Goal: Information Seeking & Learning: Compare options

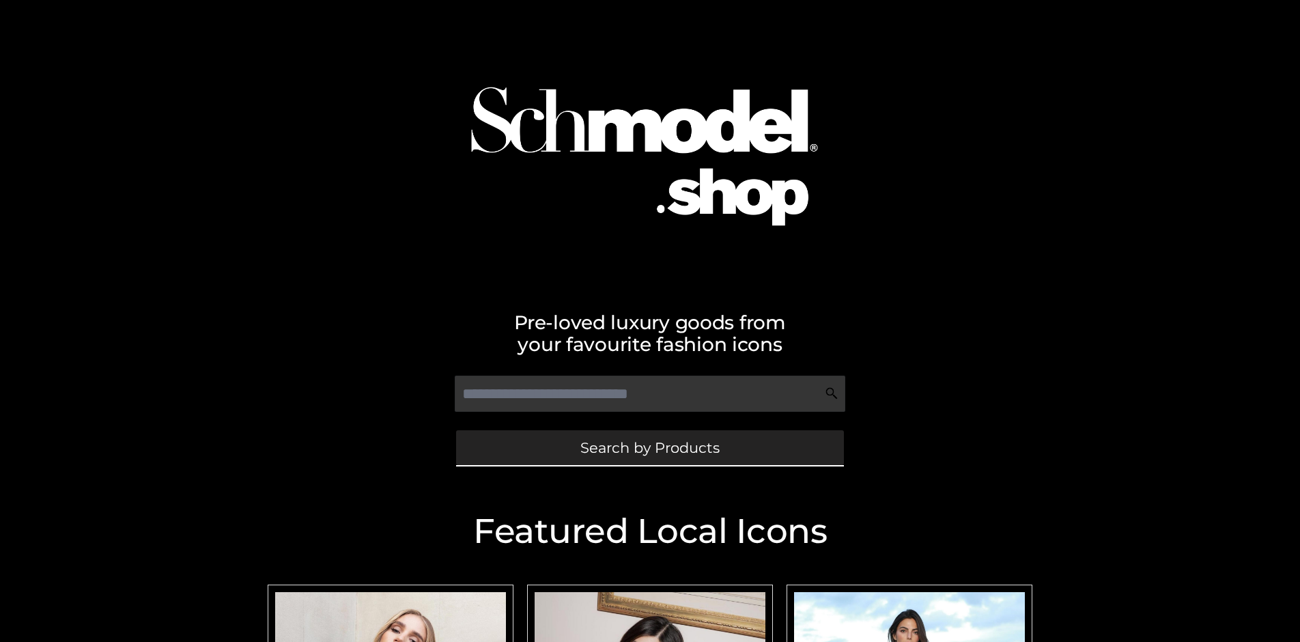
click at [649, 447] on span "Search by Products" at bounding box center [649, 447] width 139 height 14
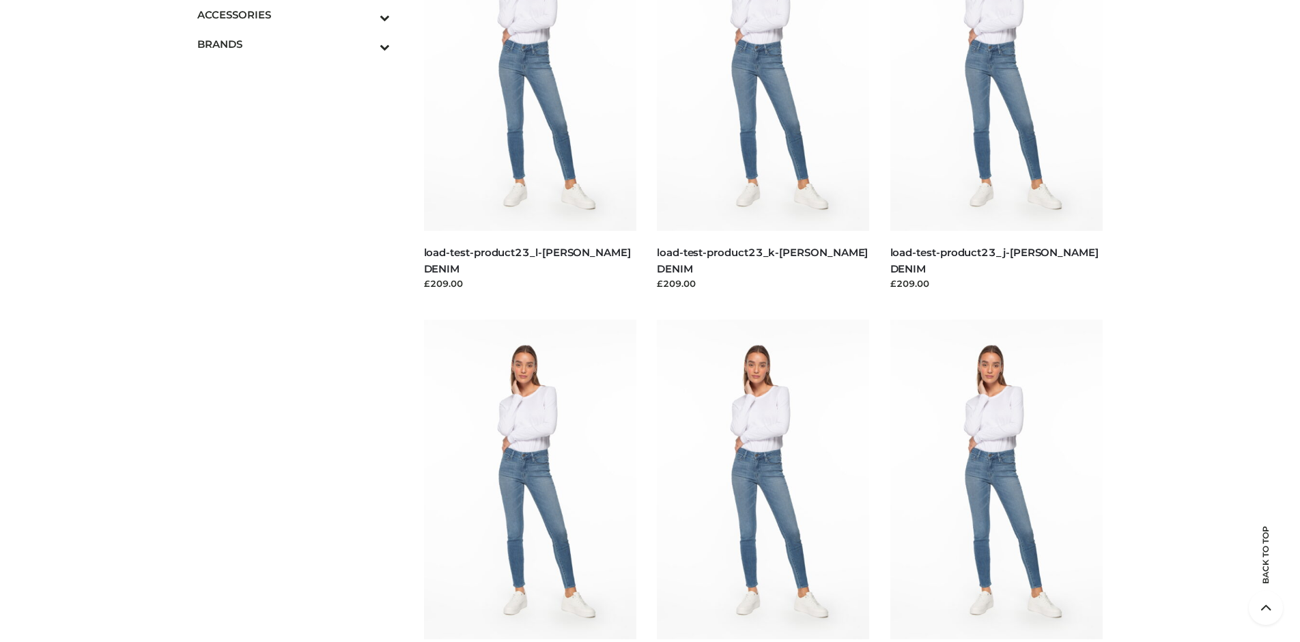
click at [0, 0] on span "BAGS" at bounding box center [0, 0] width 0 height 0
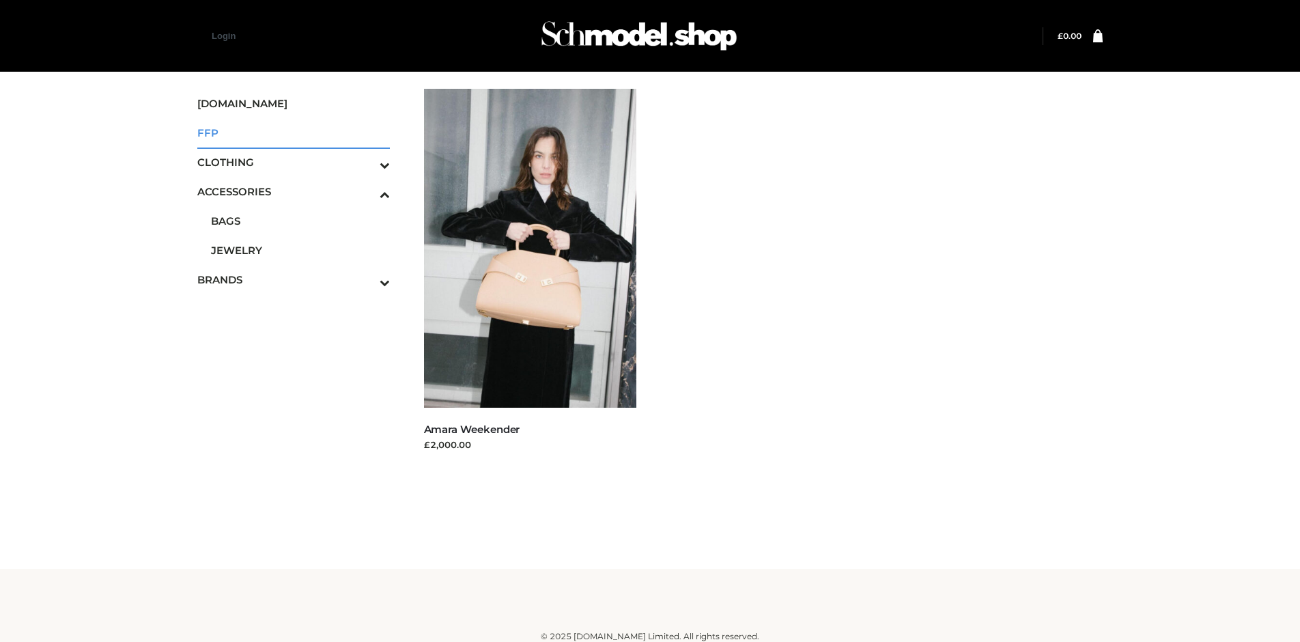
click at [293, 132] on span "FFP" at bounding box center [293, 133] width 193 height 16
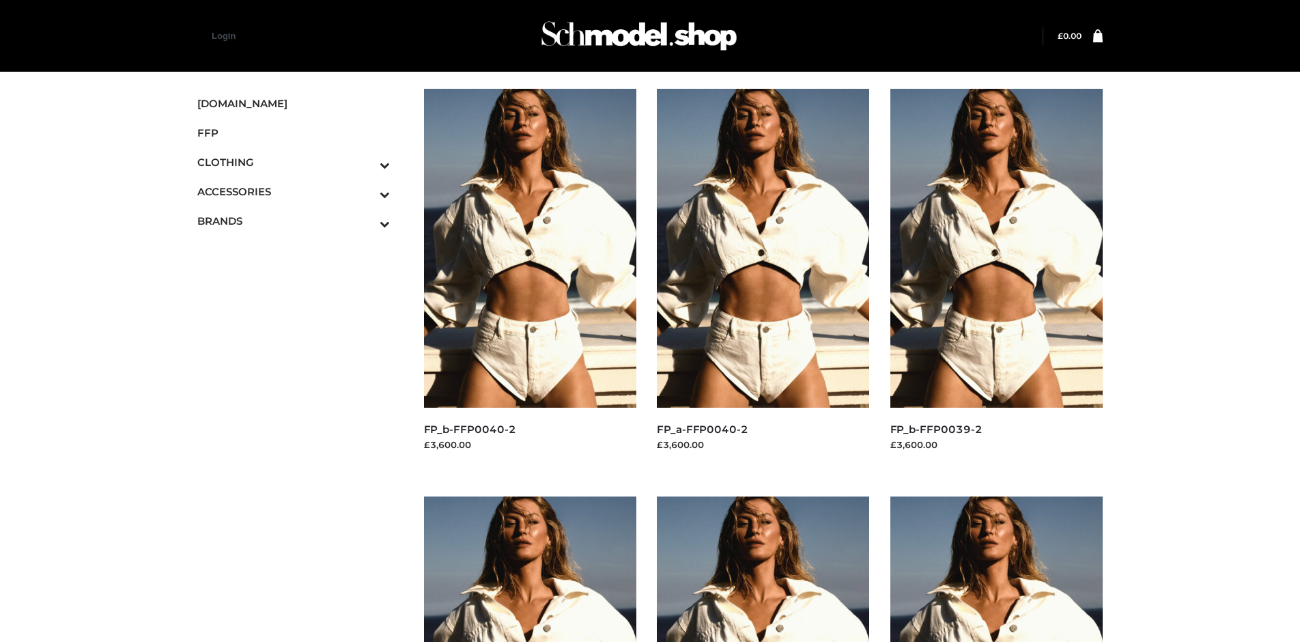
scroll to position [643, 0]
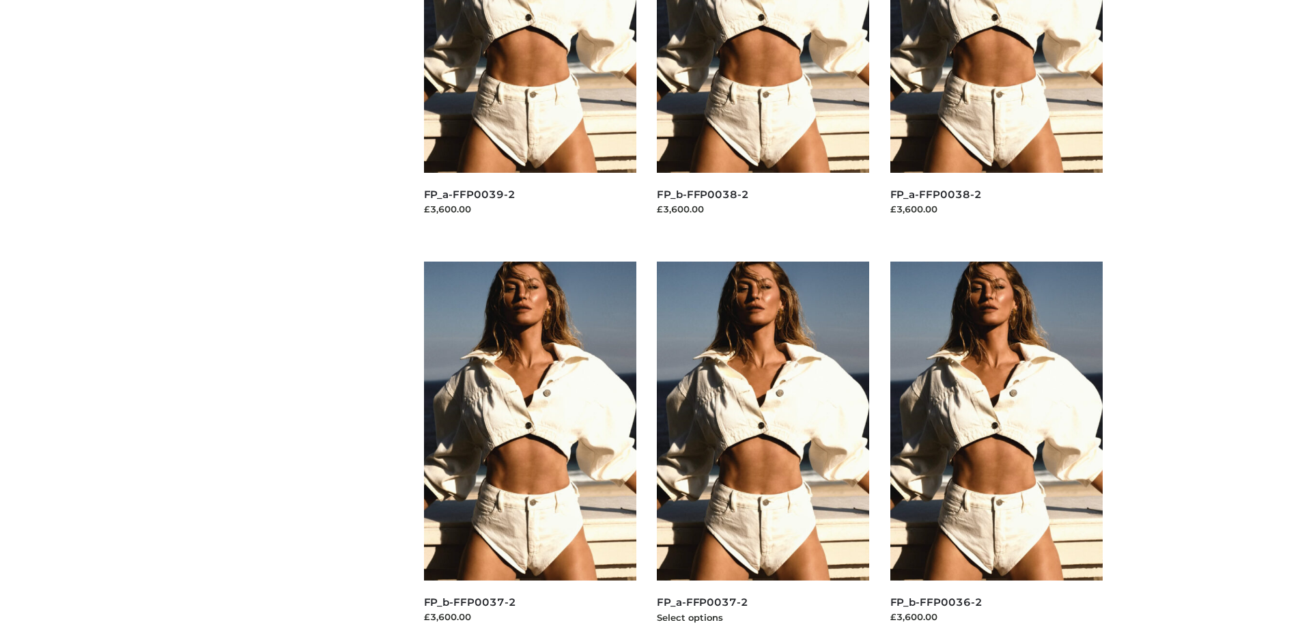
click at [763, 451] on img at bounding box center [763, 421] width 213 height 319
click at [530, 451] on img at bounding box center [530, 421] width 213 height 319
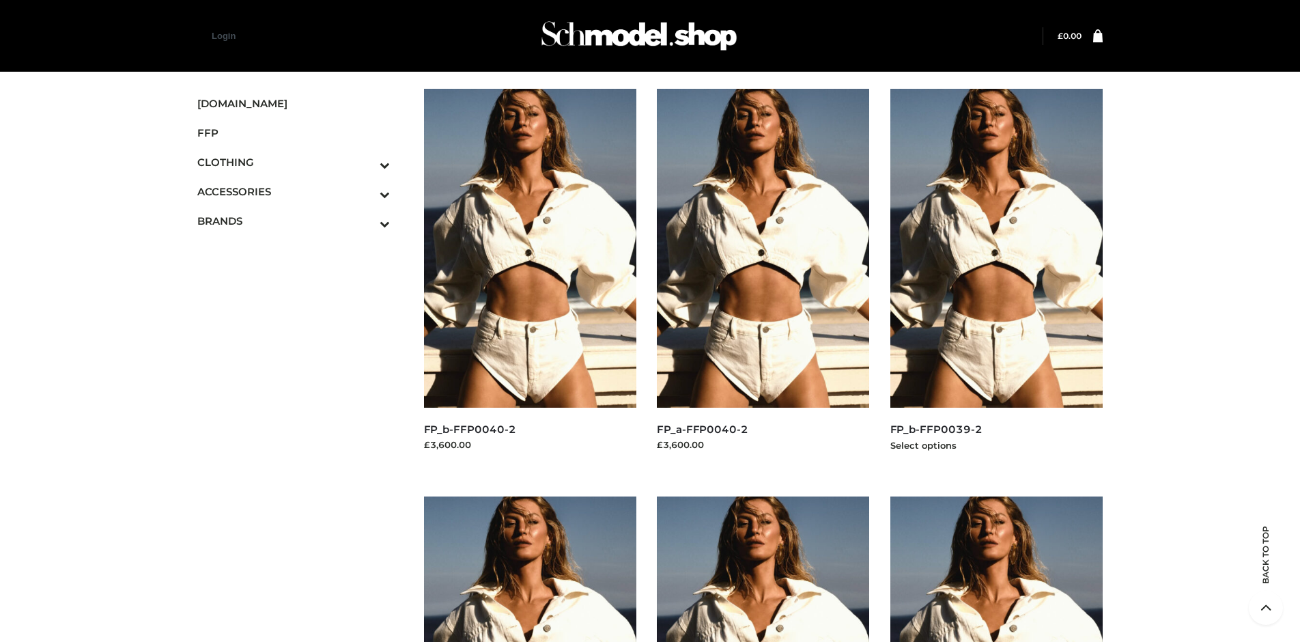
click at [996, 279] on img at bounding box center [996, 248] width 213 height 319
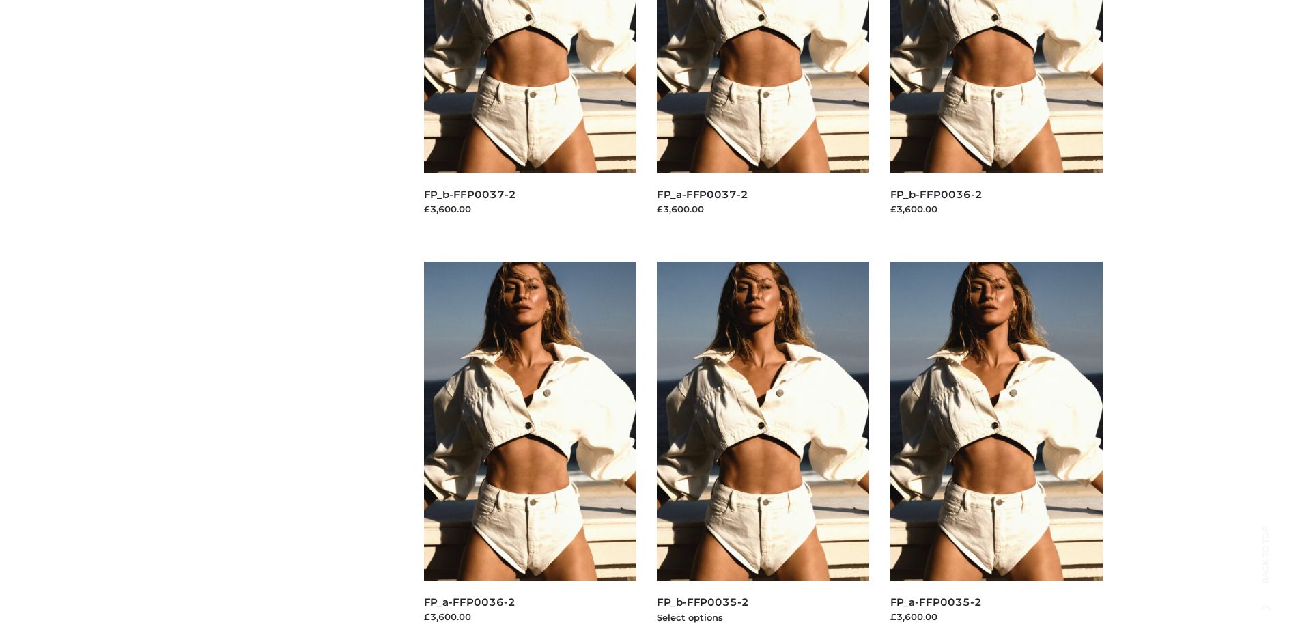
click at [763, 451] on img at bounding box center [763, 421] width 213 height 319
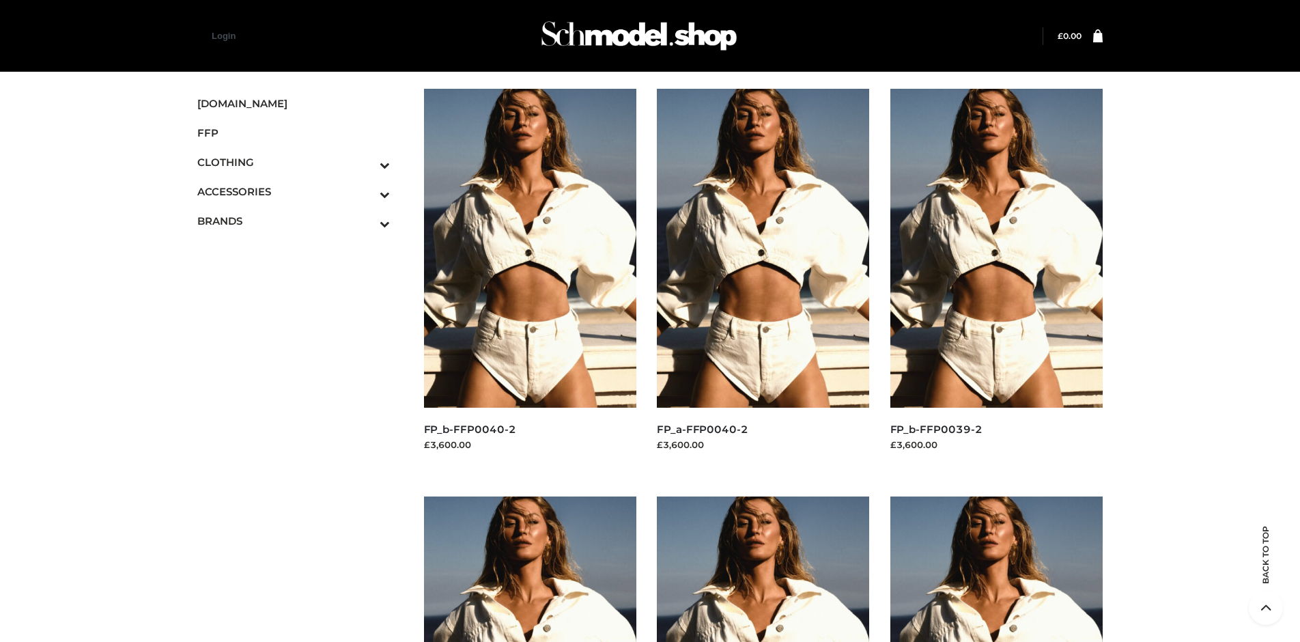
click at [0, 0] on span "DRESSES" at bounding box center [0, 0] width 0 height 0
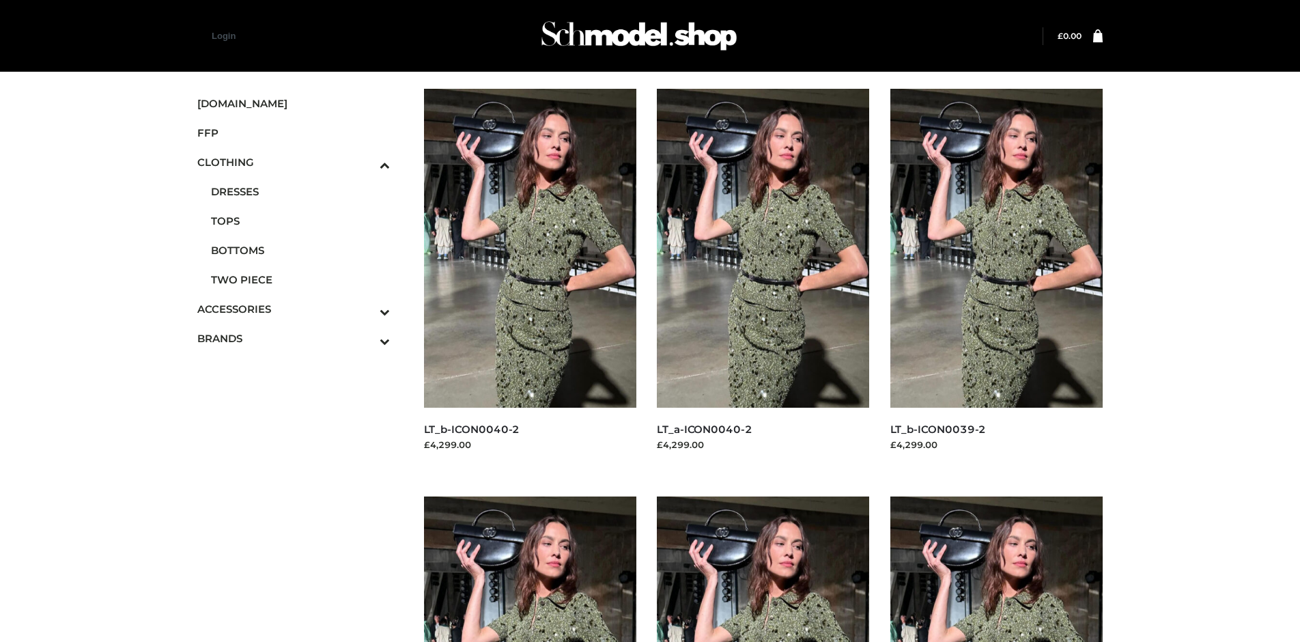
scroll to position [1051, 0]
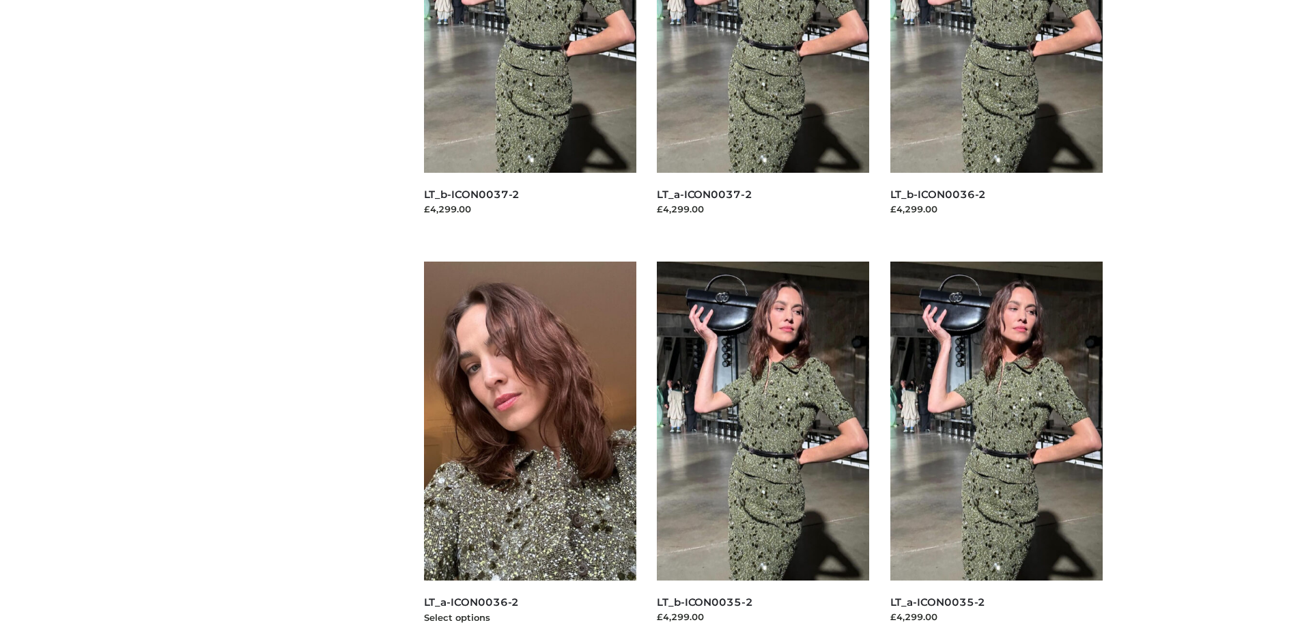
click at [530, 451] on img at bounding box center [530, 421] width 213 height 319
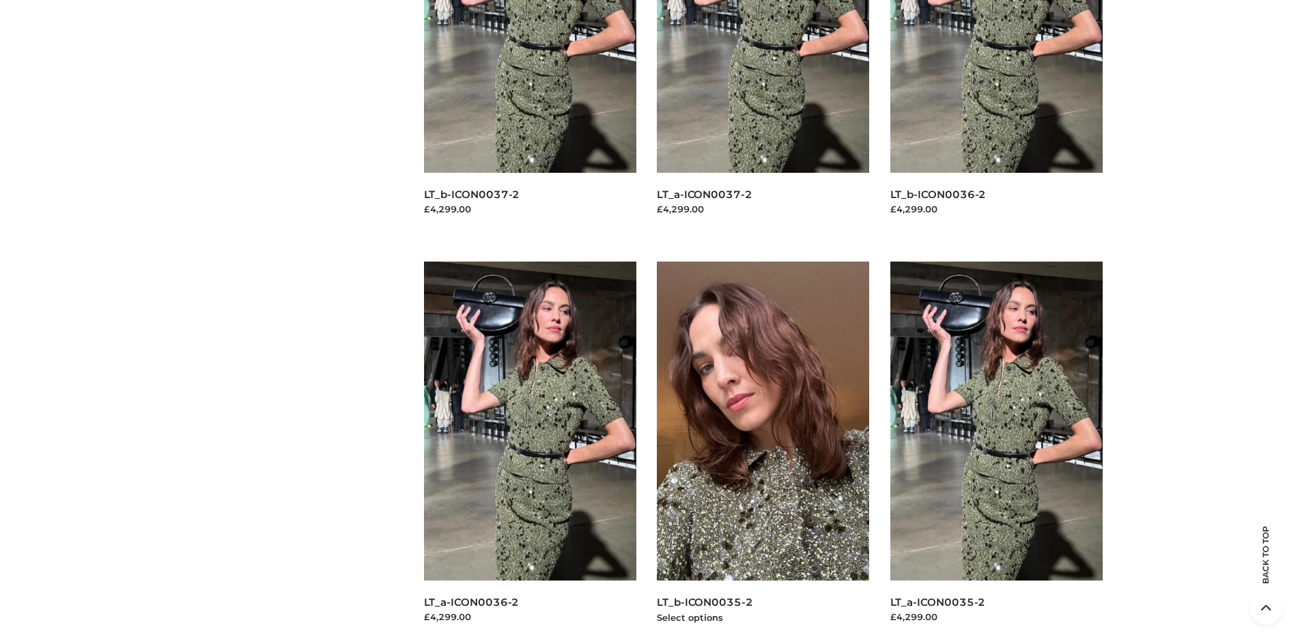
click at [763, 451] on img at bounding box center [763, 421] width 213 height 319
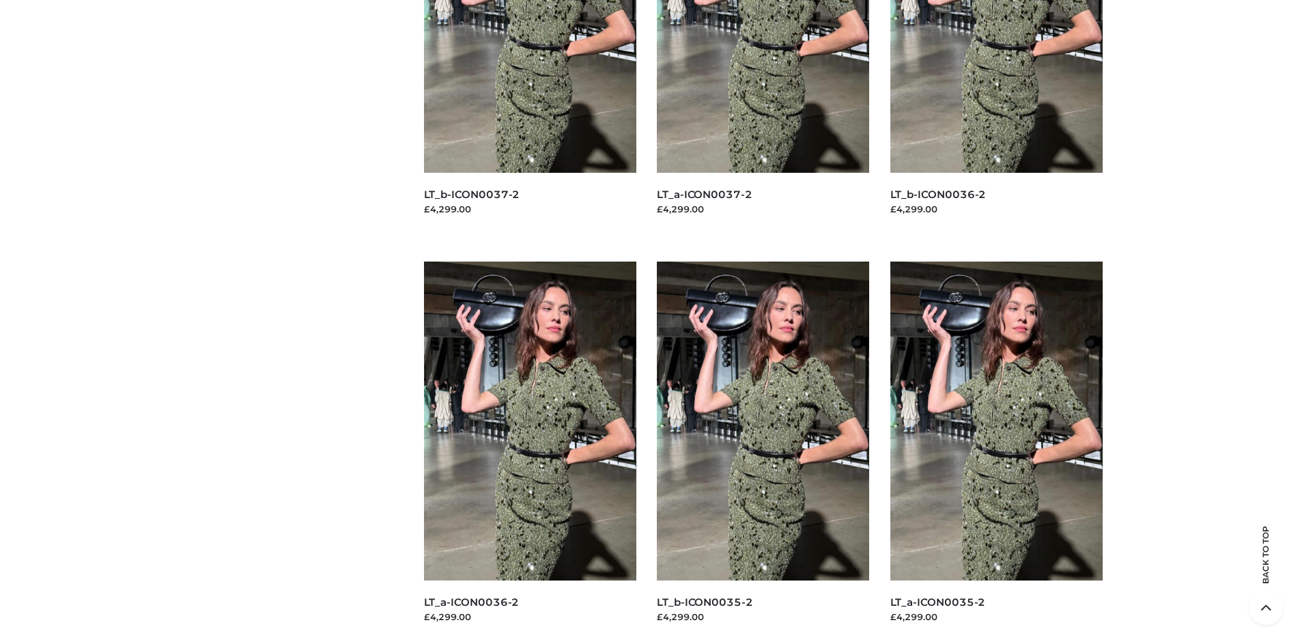
scroll to position [0, 0]
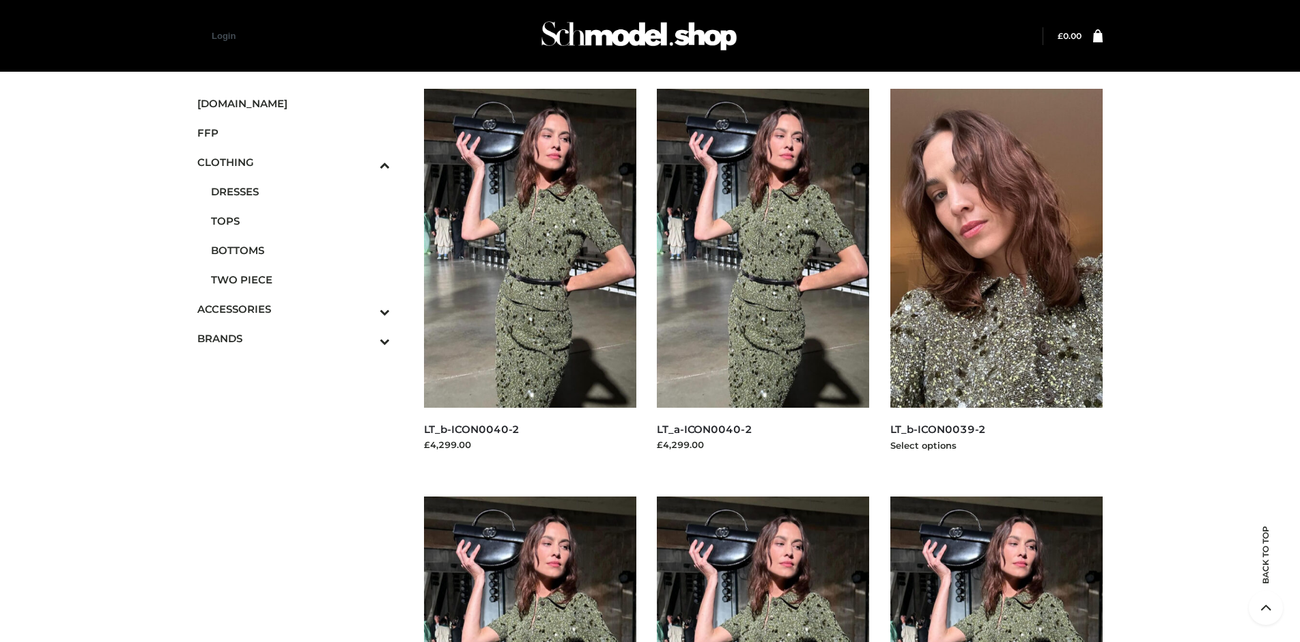
click at [996, 279] on img at bounding box center [996, 248] width 213 height 319
